Goal: Find specific page/section: Find specific page/section

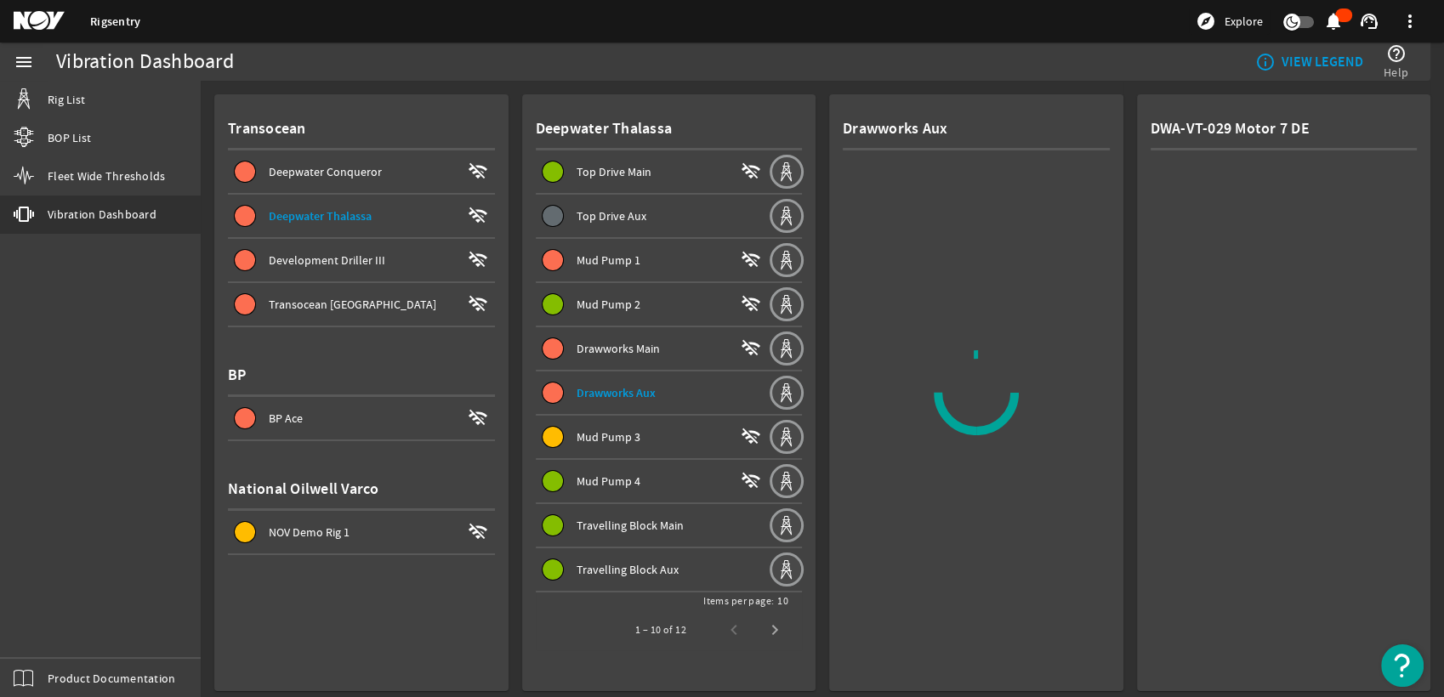
scroll to position [208, 0]
